Goal: Task Accomplishment & Management: Use online tool/utility

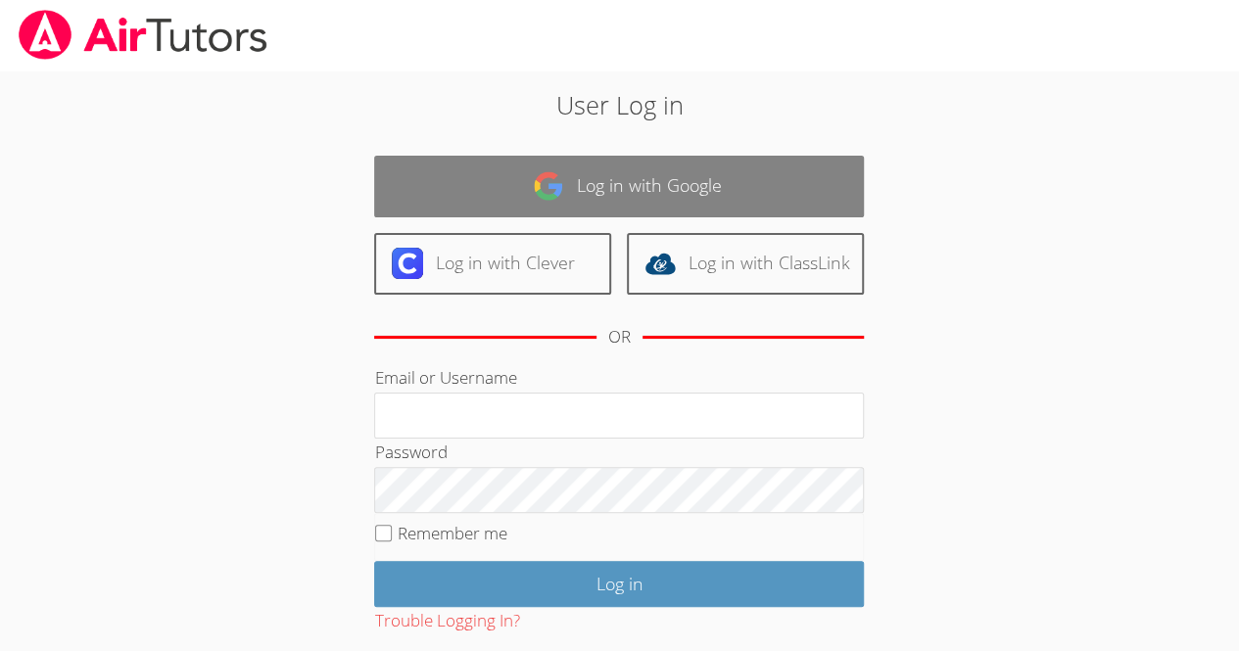
click at [594, 189] on link "Log in with Google" at bounding box center [619, 187] width 490 height 62
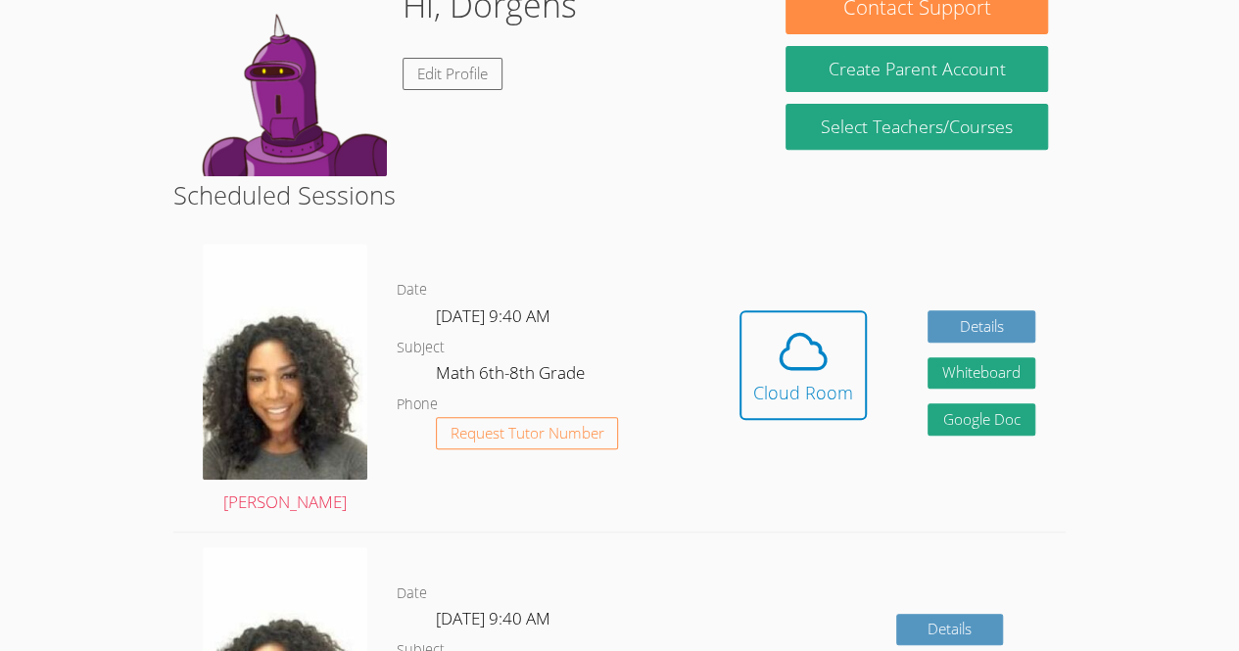
scroll to position [353, 0]
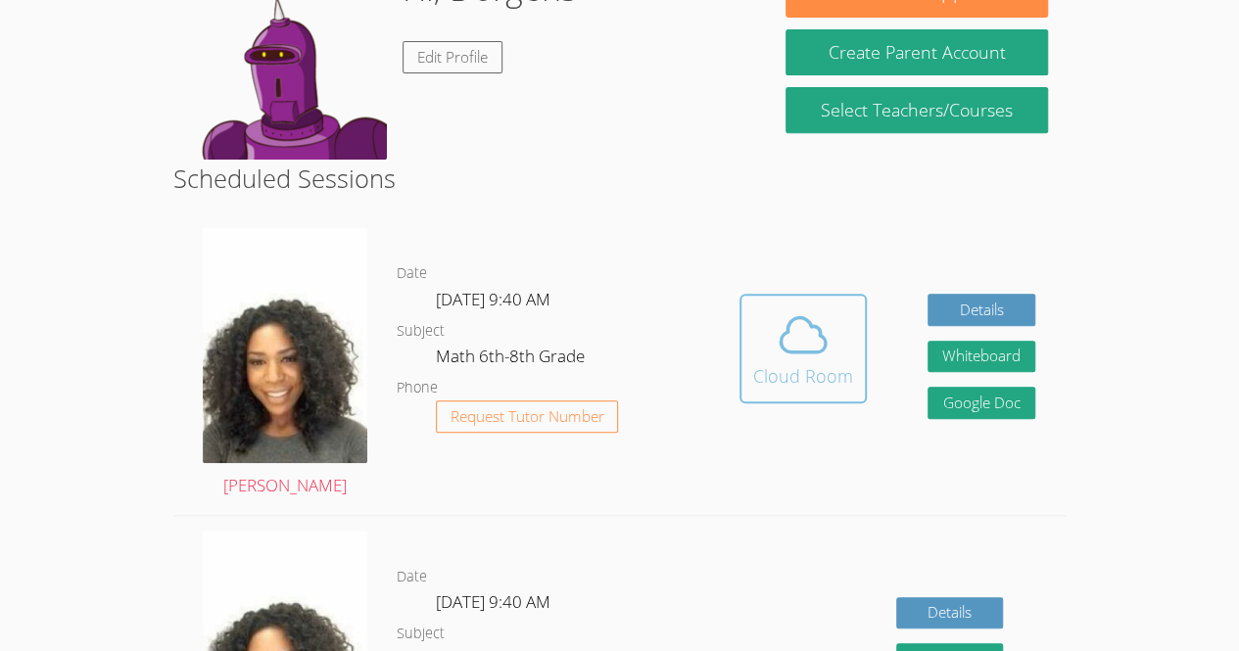
click at [789, 348] on icon at bounding box center [802, 334] width 55 height 55
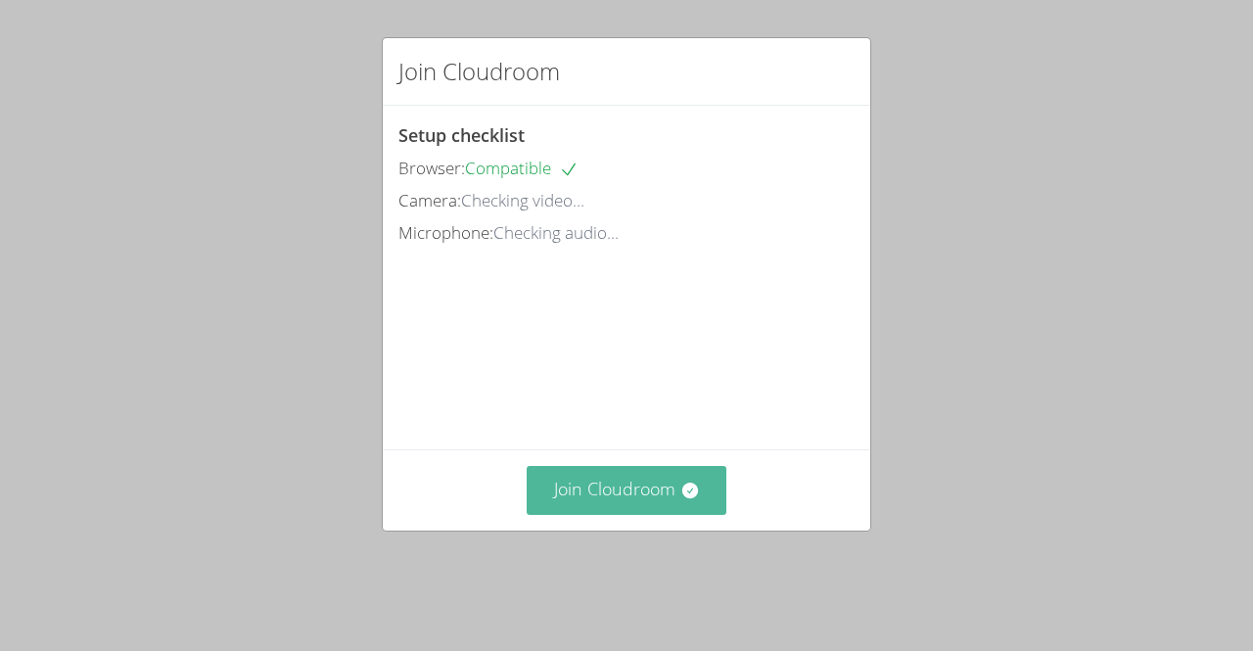
click at [676, 514] on button "Join Cloudroom" at bounding box center [627, 490] width 201 height 48
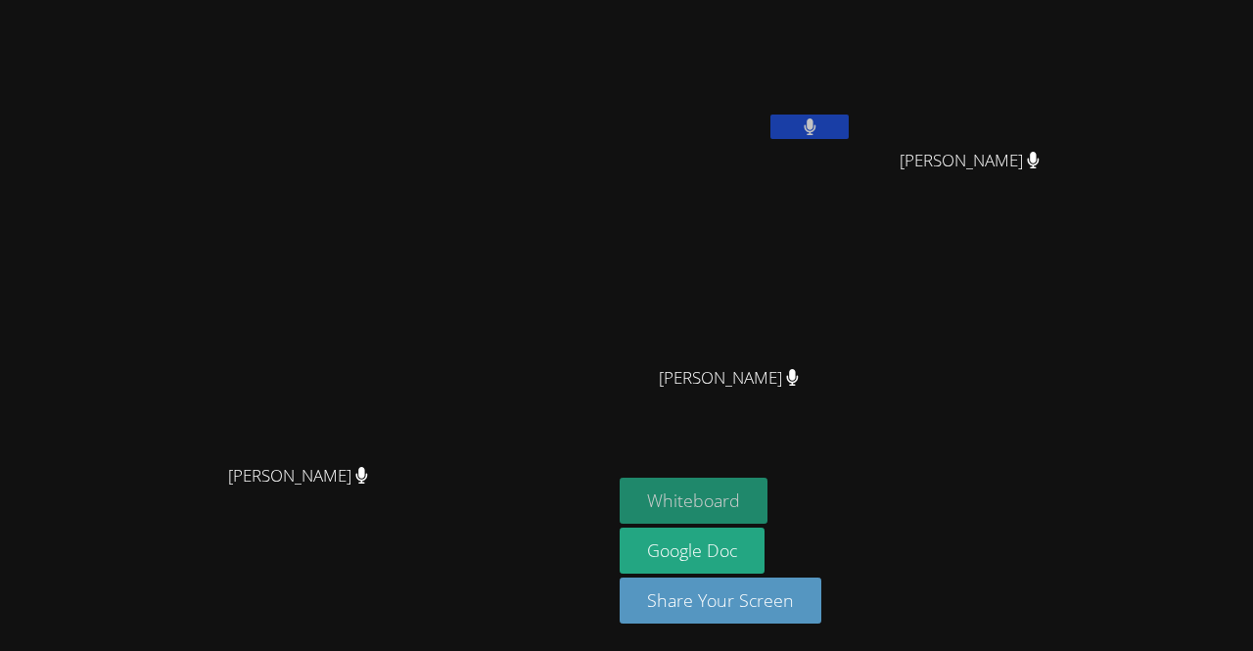
click at [768, 493] on button "Whiteboard" at bounding box center [694, 501] width 148 height 46
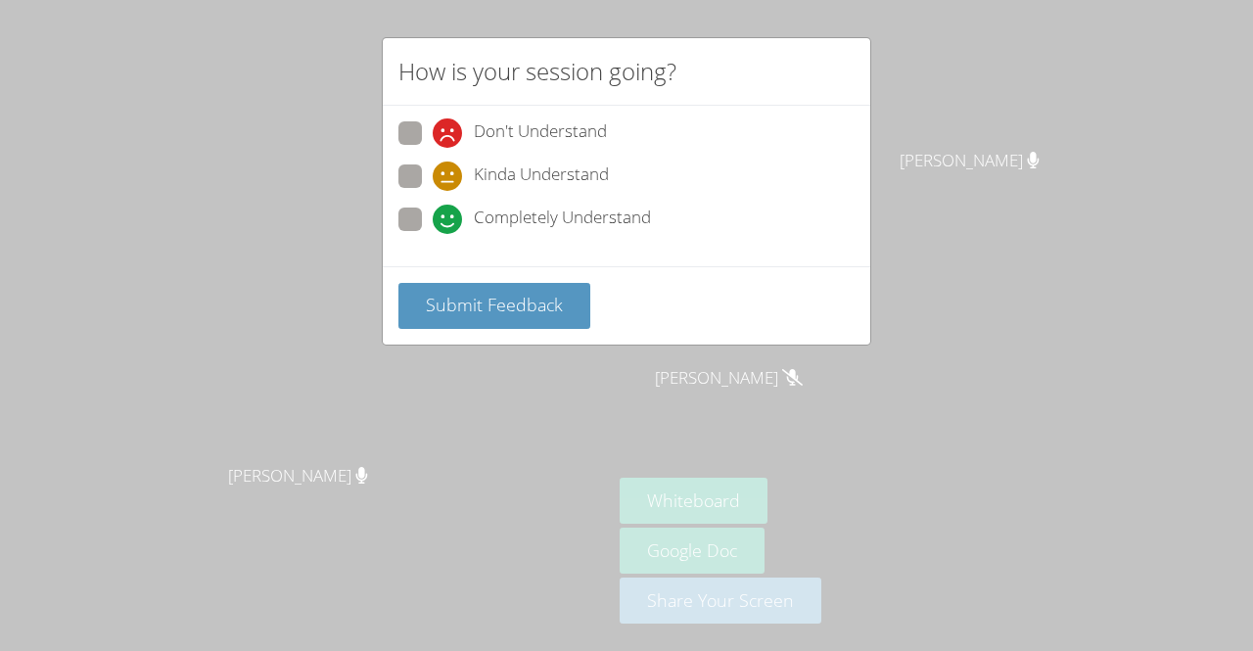
click at [384, 175] on div "Don't Understand Kinda Understand Completely Understand" at bounding box center [627, 186] width 488 height 161
click at [433, 191] on span at bounding box center [433, 191] width 0 height 0
click at [433, 175] on input "Kinda Understand" at bounding box center [441, 172] width 17 height 17
radio input "true"
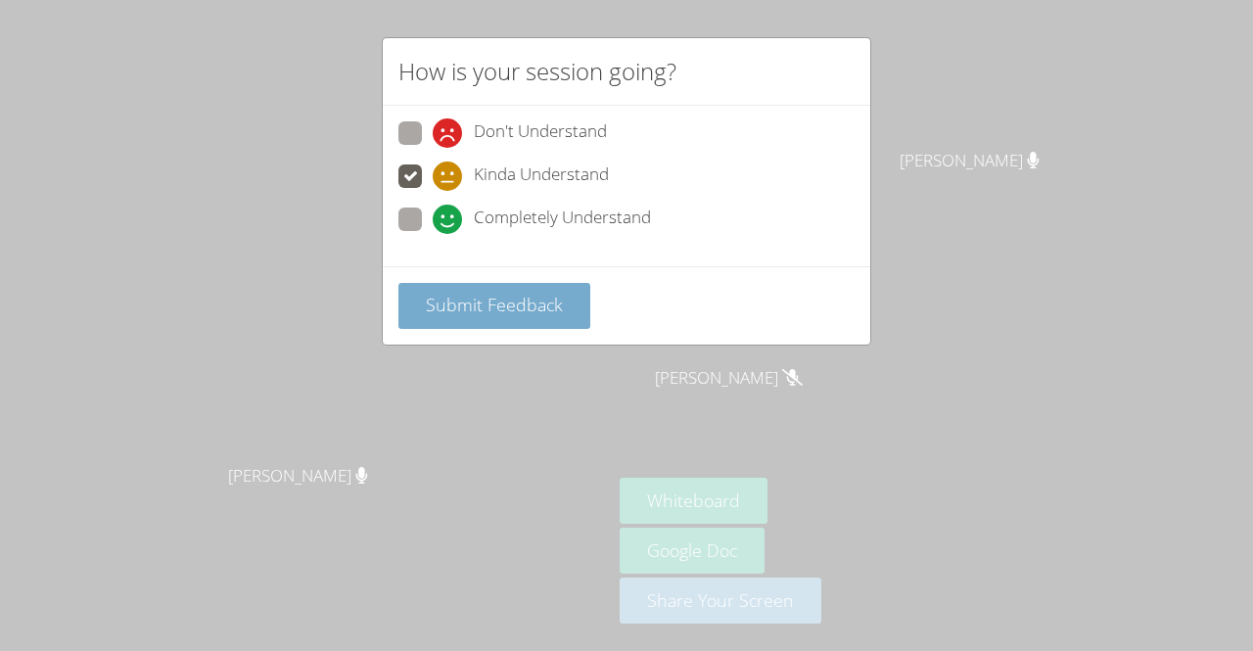
click at [503, 295] on span "Submit Feedback" at bounding box center [494, 304] width 137 height 23
